Goal: Check status

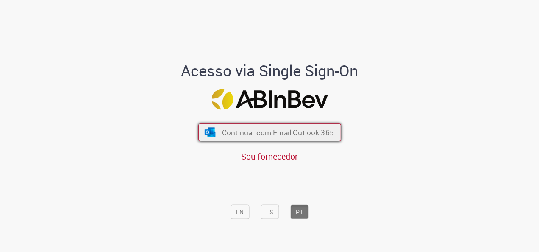
click at [309, 127] on span "Continuar com Email Outlook 365" at bounding box center [277, 132] width 112 height 10
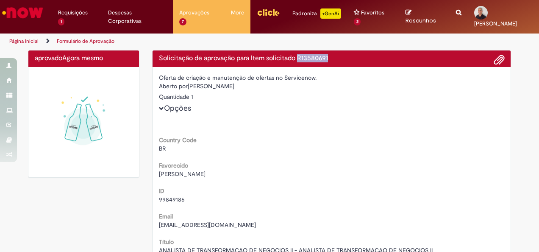
drag, startPoint x: 294, startPoint y: 57, endPoint x: 345, endPoint y: 59, distance: 50.9
click at [345, 59] on h4 "Solicitação de aprovação para Item solicitado R13580691" at bounding box center [332, 59] width 346 height 8
click at [494, 58] on span at bounding box center [499, 60] width 10 height 14
click at [499, 61] on span at bounding box center [499, 60] width 10 height 14
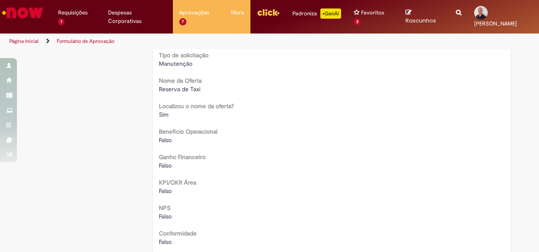
scroll to position [508, 0]
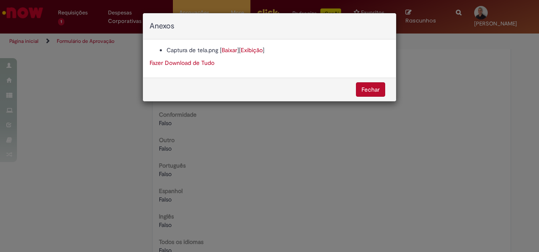
click at [246, 50] on link "Exibição" at bounding box center [252, 50] width 22 height 8
click at [253, 48] on link "Exibição" at bounding box center [252, 50] width 22 height 8
click at [225, 49] on link "Baixar" at bounding box center [229, 50] width 16 height 8
drag, startPoint x: 461, startPoint y: 136, endPoint x: 472, endPoint y: 128, distance: 13.6
click at [464, 135] on div "Anexos Captura de tela.png [ Baixar ] [ Exibição ] Fazer Download de Tudo [GEOG…" at bounding box center [269, 126] width 539 height 252
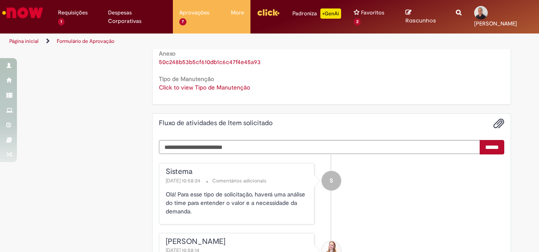
scroll to position [908, 0]
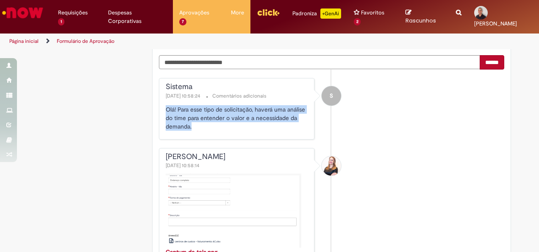
drag, startPoint x: 234, startPoint y: 124, endPoint x: 160, endPoint y: 105, distance: 76.6
click at [160, 105] on div "Sistema [DATE] 10:58:24 Comentários adicionais Olá! Para esse tipo de solicitaç…" at bounding box center [236, 108] width 155 height 61
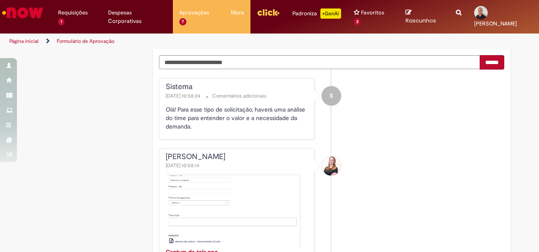
drag, startPoint x: 160, startPoint y: 105, endPoint x: 117, endPoint y: 107, distance: 43.2
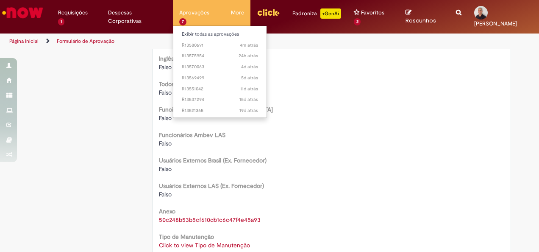
scroll to position [654, 0]
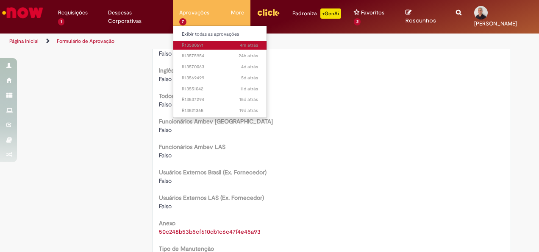
click at [184, 46] on span "4m atrás 4 minutos atrás R13580691" at bounding box center [220, 45] width 76 height 7
click at [247, 45] on link "4m atrás 4 minutos atrás R13580691" at bounding box center [219, 45] width 93 height 9
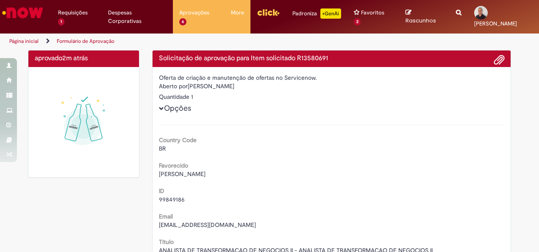
click at [0, 0] on button "Opções" at bounding box center [0, 0] width 0 height 0
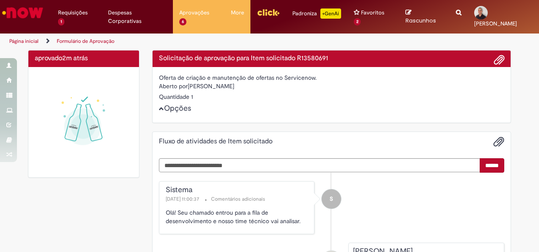
click at [185, 114] on div "Opções" at bounding box center [332, 108] width 346 height 15
click at [0, 0] on button "Opções" at bounding box center [0, 0] width 0 height 0
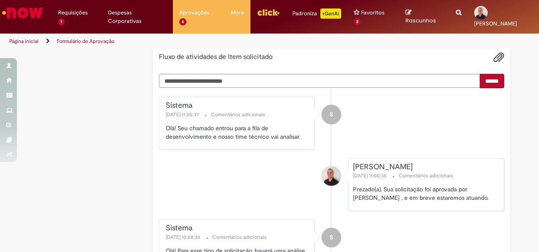
scroll to position [762, 0]
